Goal: Task Accomplishment & Management: Manage account settings

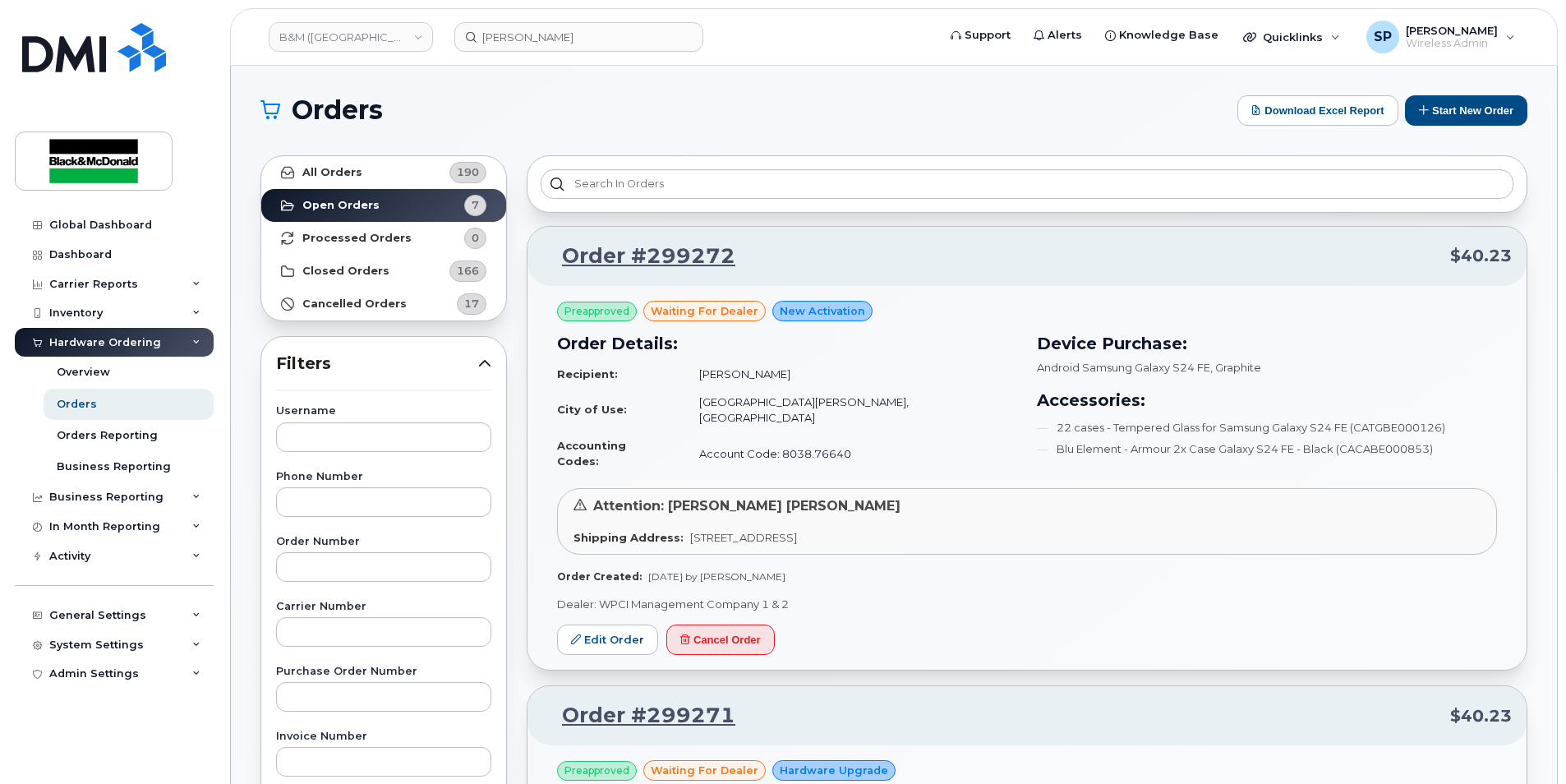
scroll to position [761, 0]
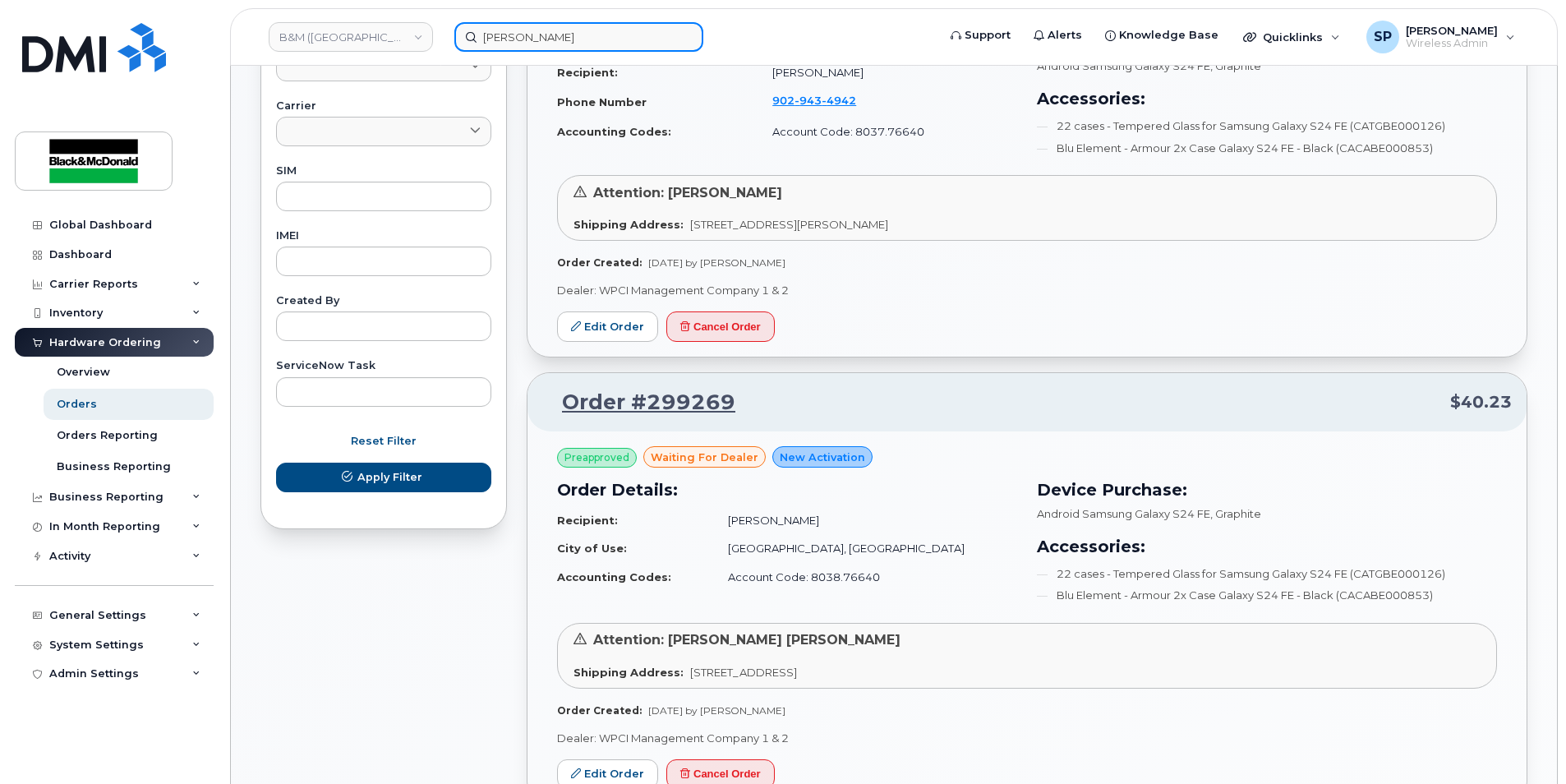
click at [527, 40] on input "shawn" at bounding box center [578, 37] width 249 height 29
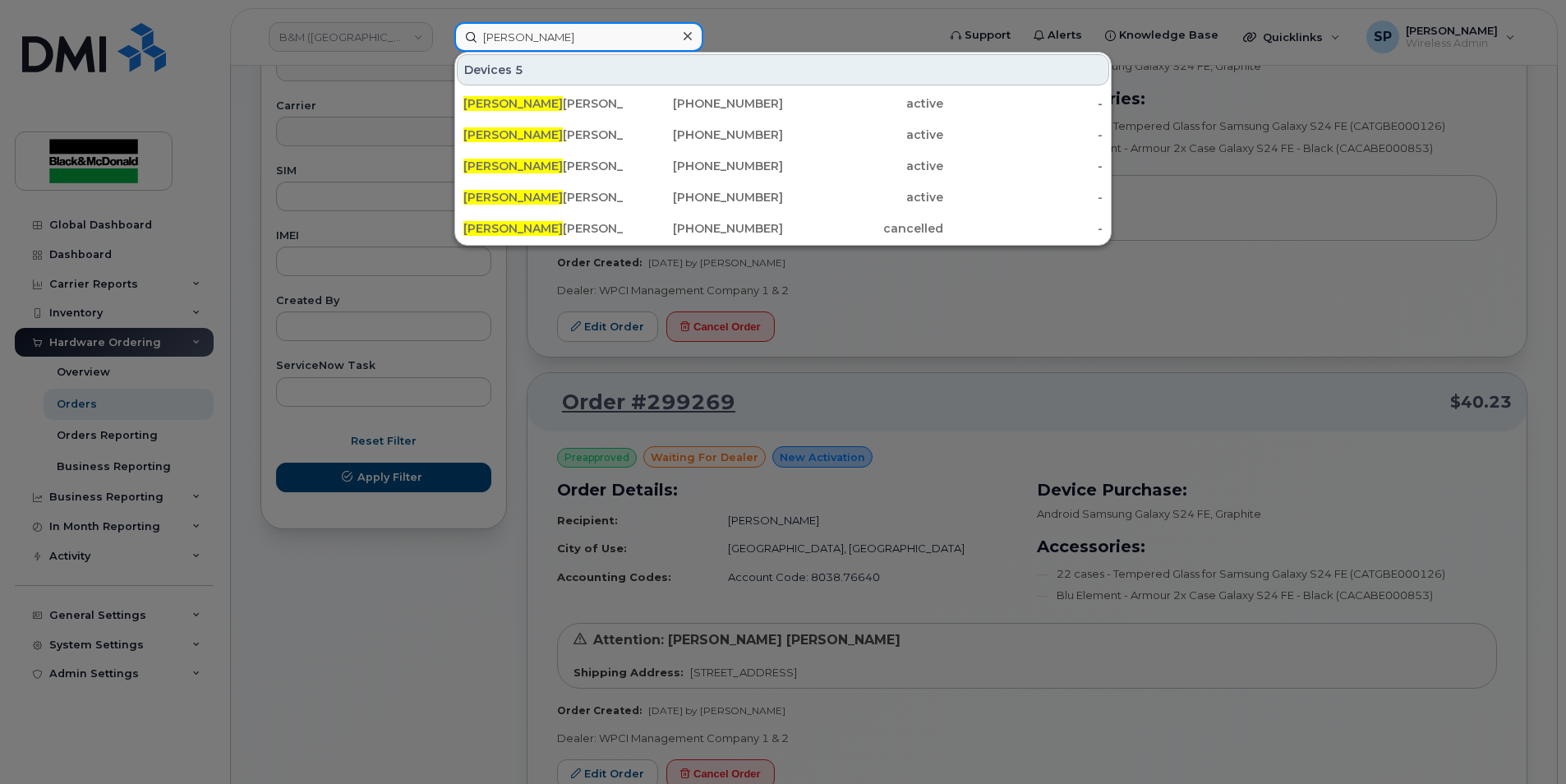
drag, startPoint x: 527, startPoint y: 39, endPoint x: 427, endPoint y: 38, distance: 100.0
click at [441, 38] on div "shawn Devices 5 Shawn Gerrard 902-497-3911 active - Shawn Davis 902-219-3862 ac…" at bounding box center [689, 37] width 498 height 29
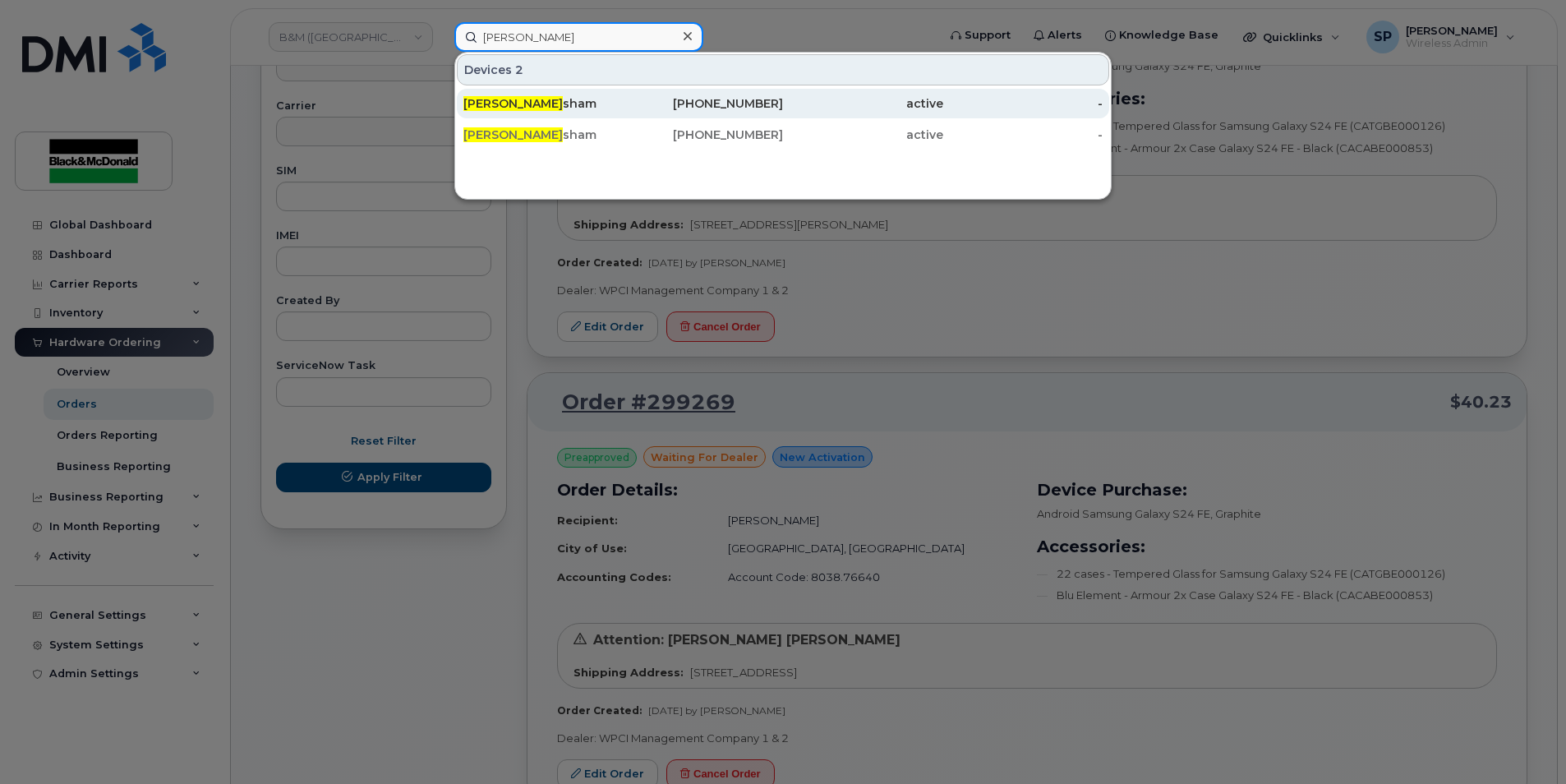
type input "liam frad"
click at [564, 105] on div "Liam Frad sham" at bounding box center [543, 103] width 160 height 17
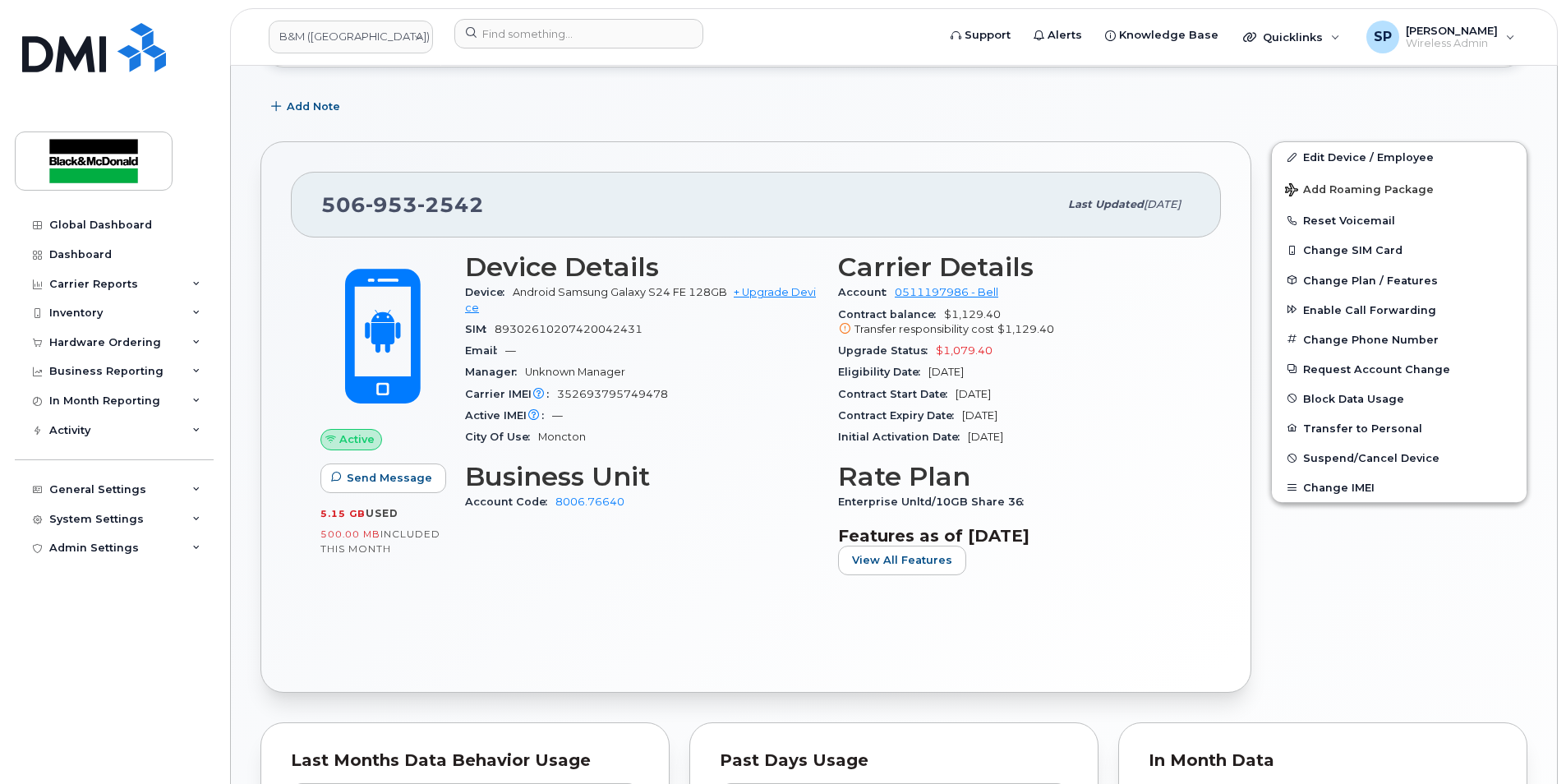
scroll to position [272, 0]
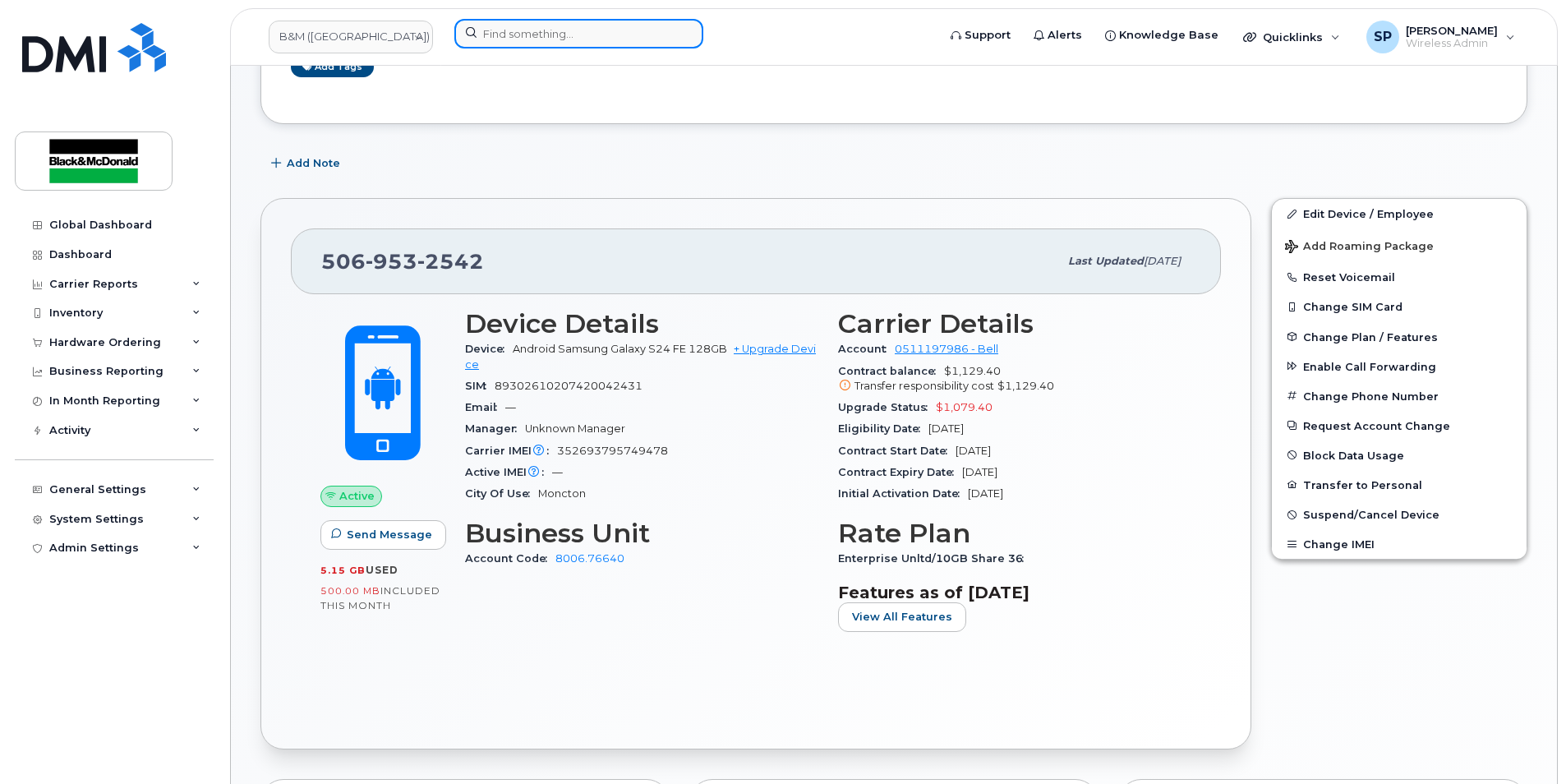
click at [550, 32] on input at bounding box center [578, 33] width 249 height 29
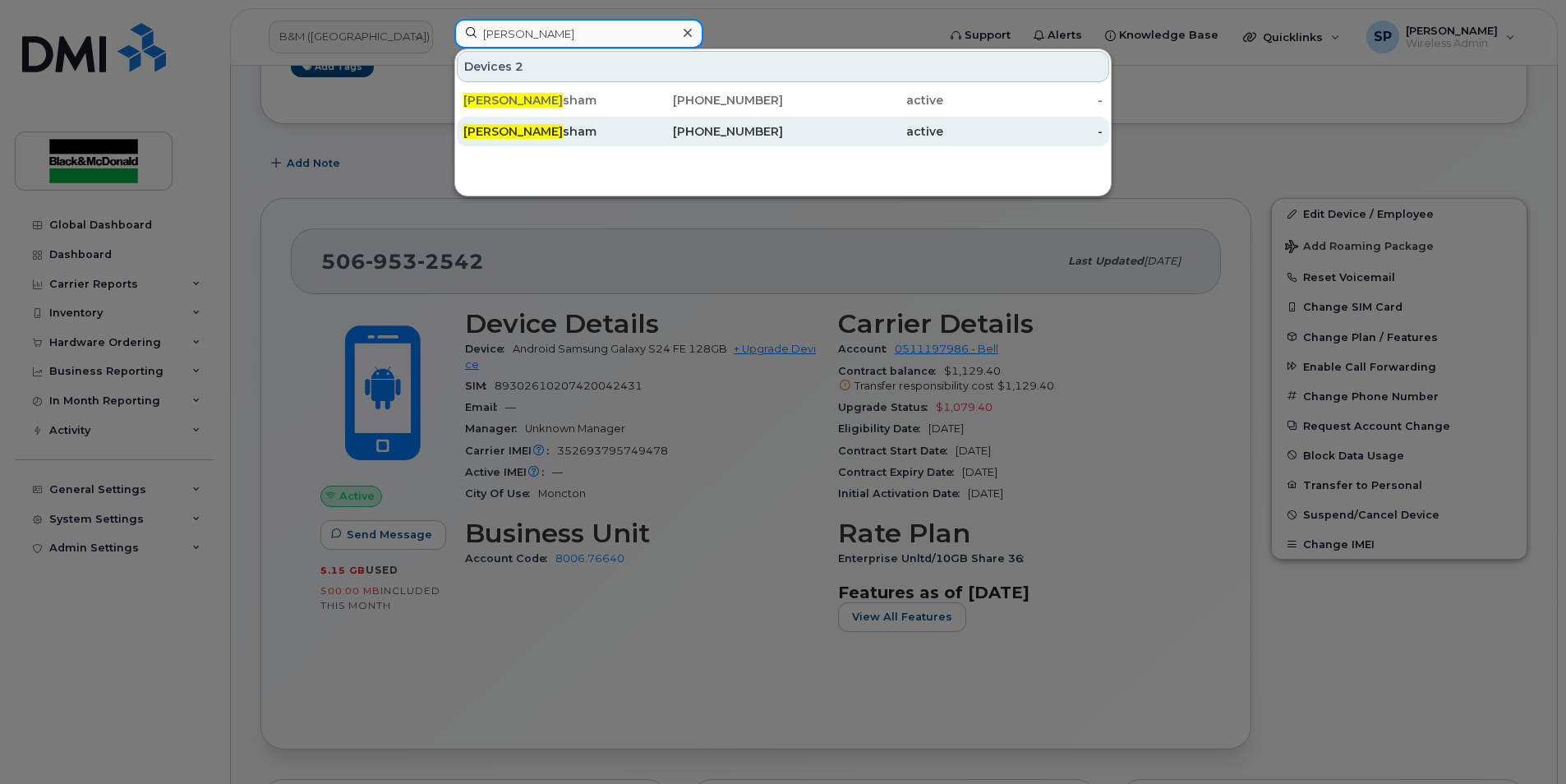
type input "liam frad"
click at [601, 123] on div "Liam Frad sham" at bounding box center [543, 131] width 160 height 29
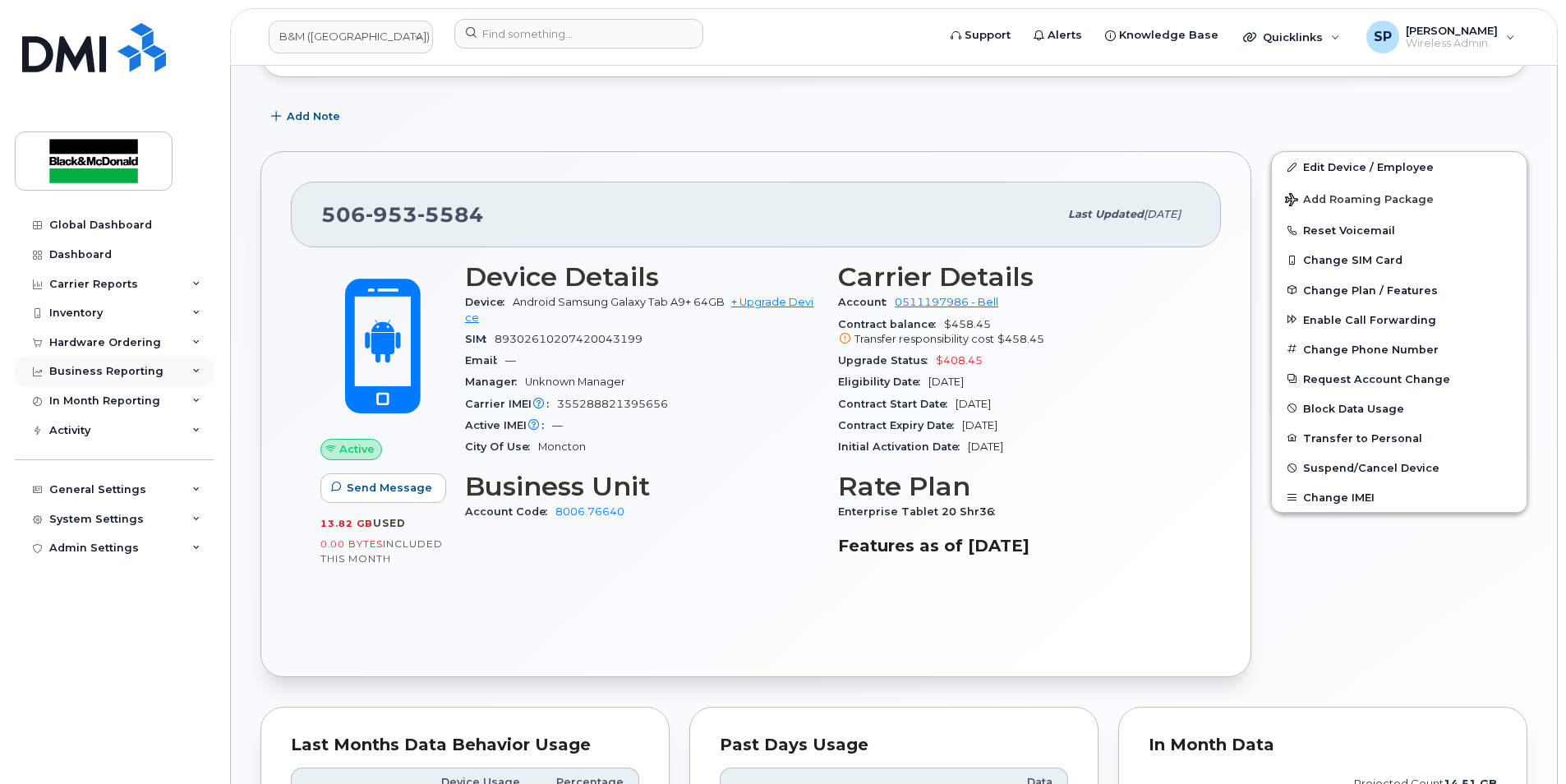
scroll to position [326, 0]
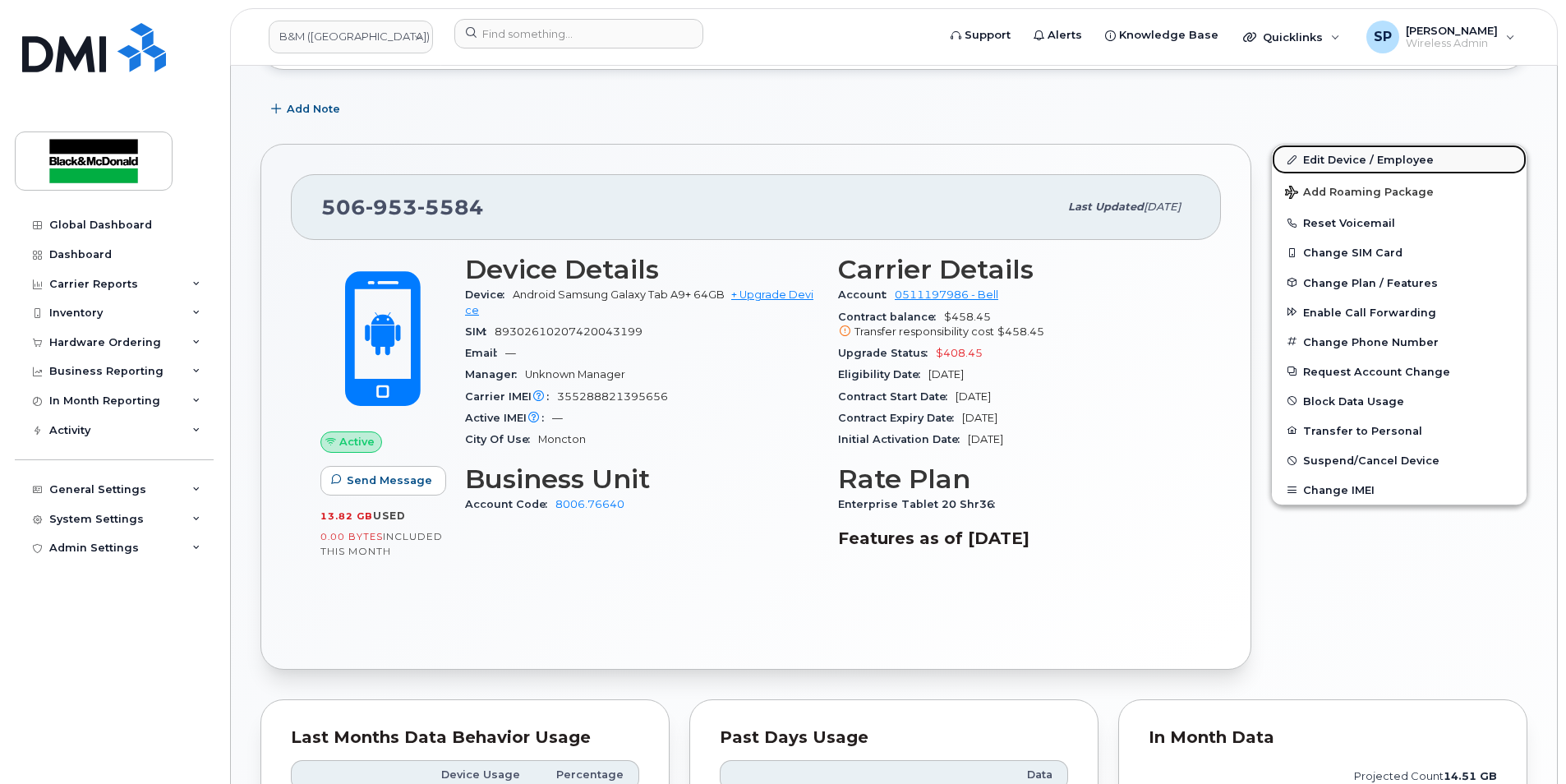
click at [1343, 166] on link "Edit Device / Employee" at bounding box center [1399, 159] width 255 height 29
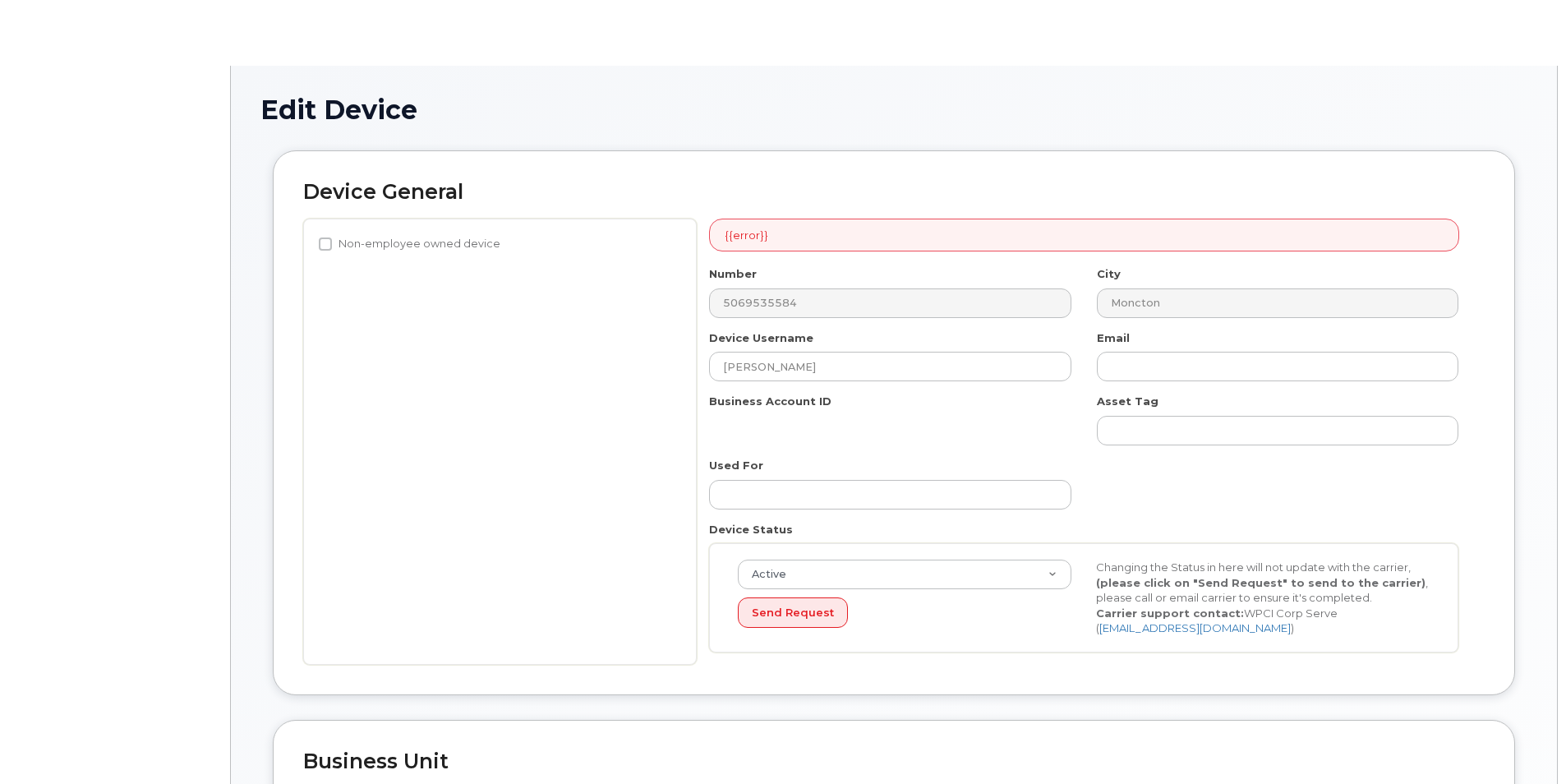
select select "91375"
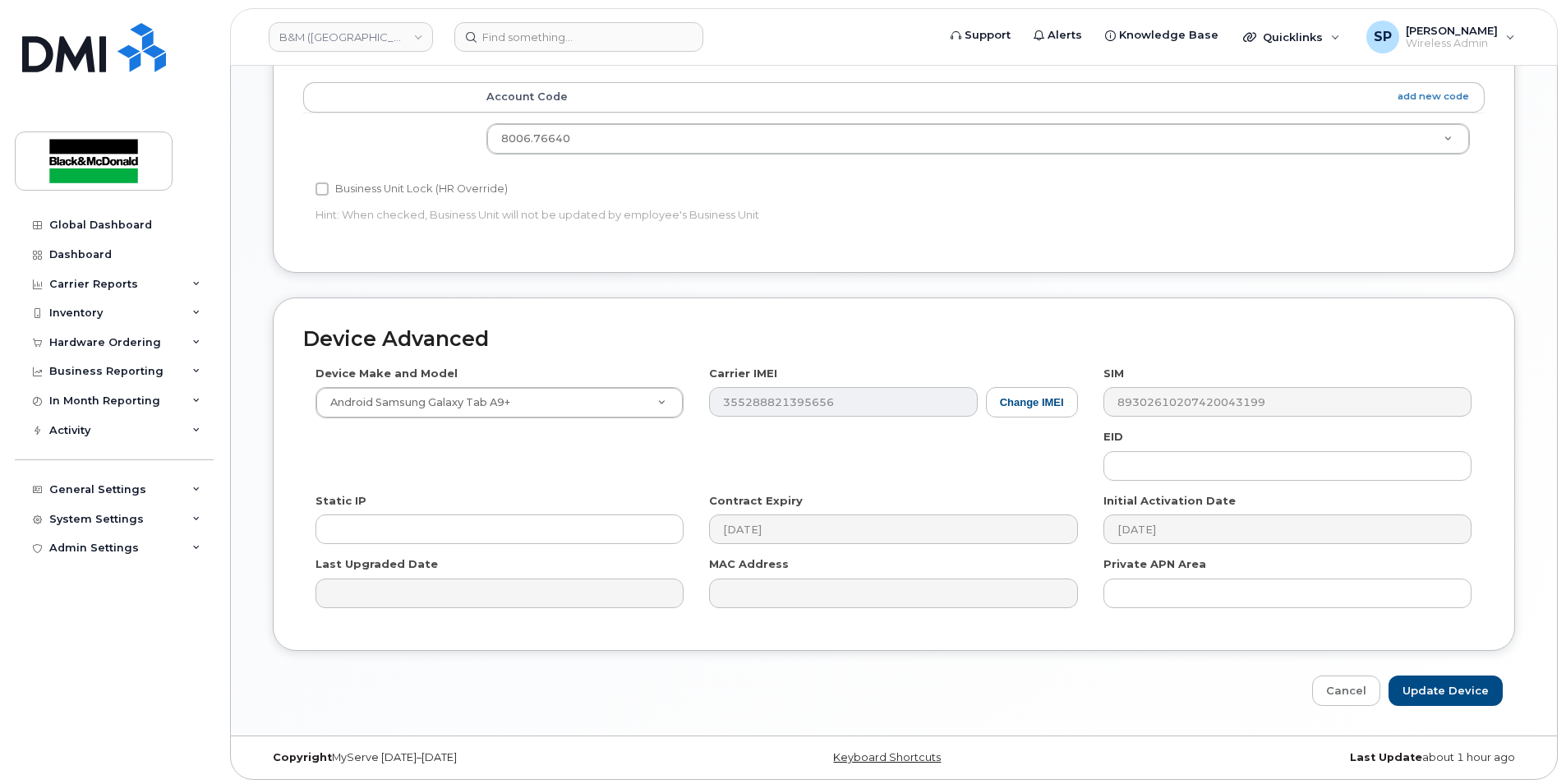
scroll to position [745, 0]
type input "Liam Fradsham - Tablet"
click at [1425, 686] on input "Update Device" at bounding box center [1445, 687] width 114 height 30
type input "Saving..."
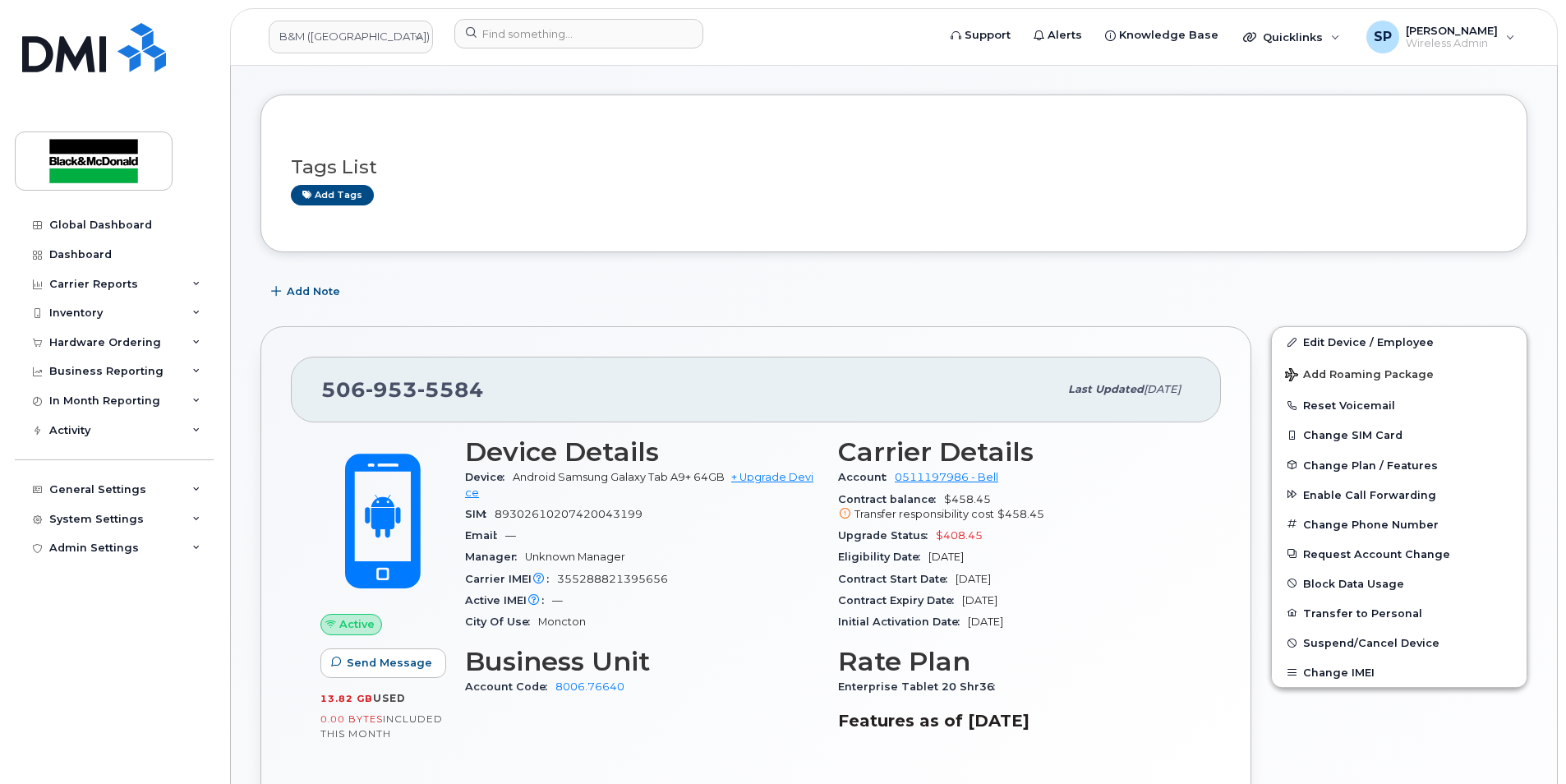
scroll to position [162, 0]
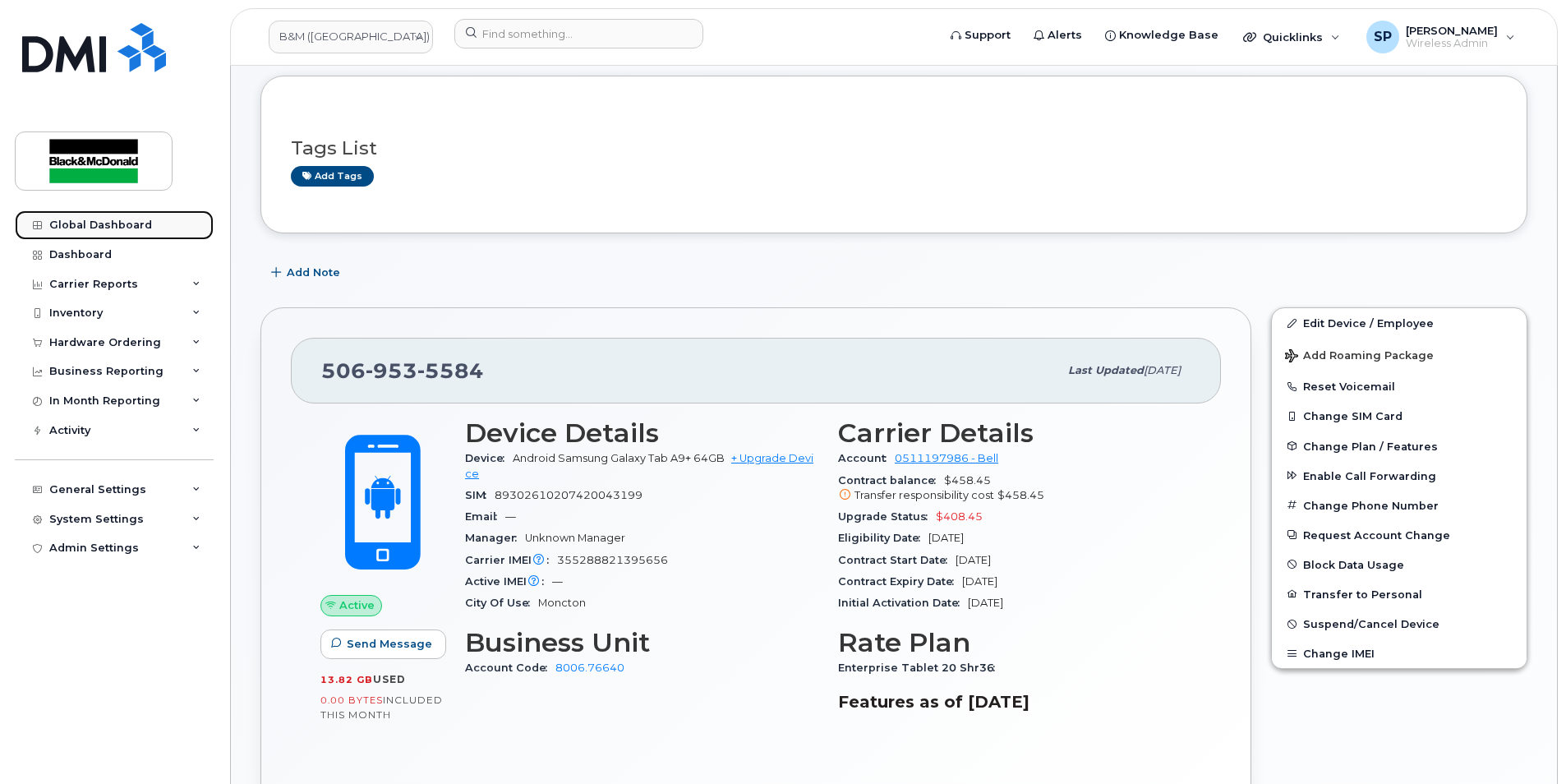
click at [95, 225] on div "Global Dashboard" at bounding box center [100, 225] width 103 height 13
click at [92, 246] on link "Dashboard" at bounding box center [114, 254] width 199 height 29
